Goal: Information Seeking & Learning: Learn about a topic

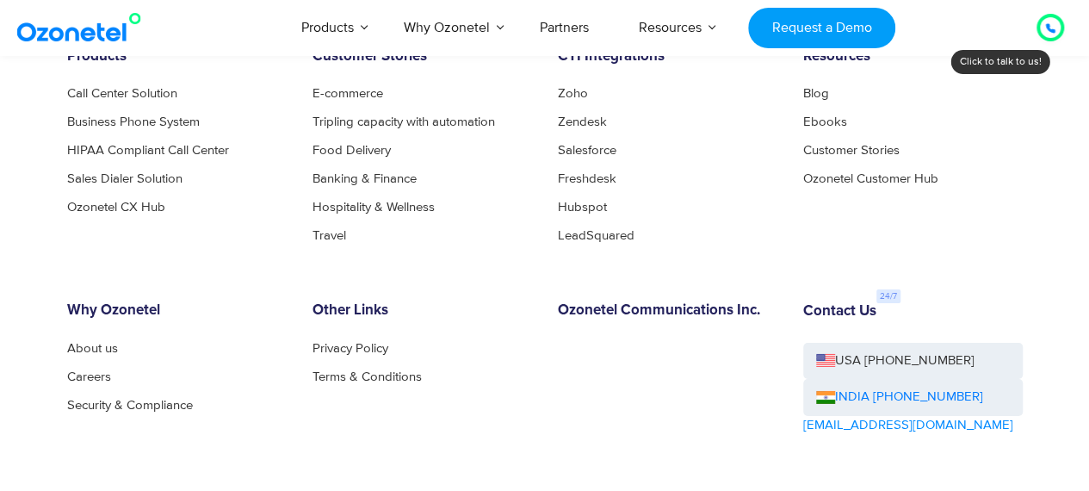
scroll to position [9127, 0]
